Goal: Information Seeking & Learning: Learn about a topic

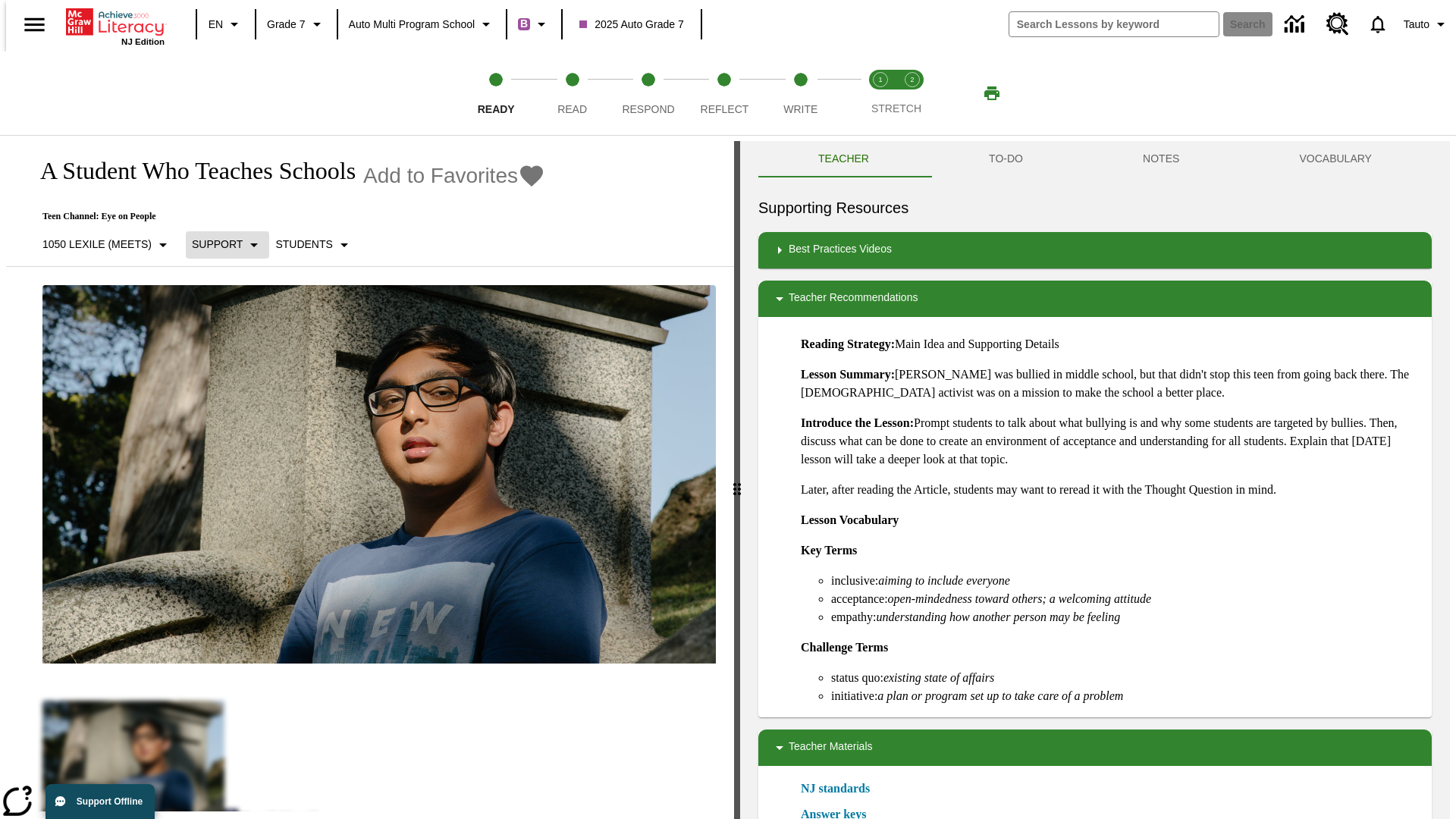
click at [220, 244] on p "Support" at bounding box center [217, 244] width 51 height 16
click at [101, 244] on p "1050 Lexile (Meets)" at bounding box center [97, 244] width 109 height 16
